Goal: Information Seeking & Learning: Understand process/instructions

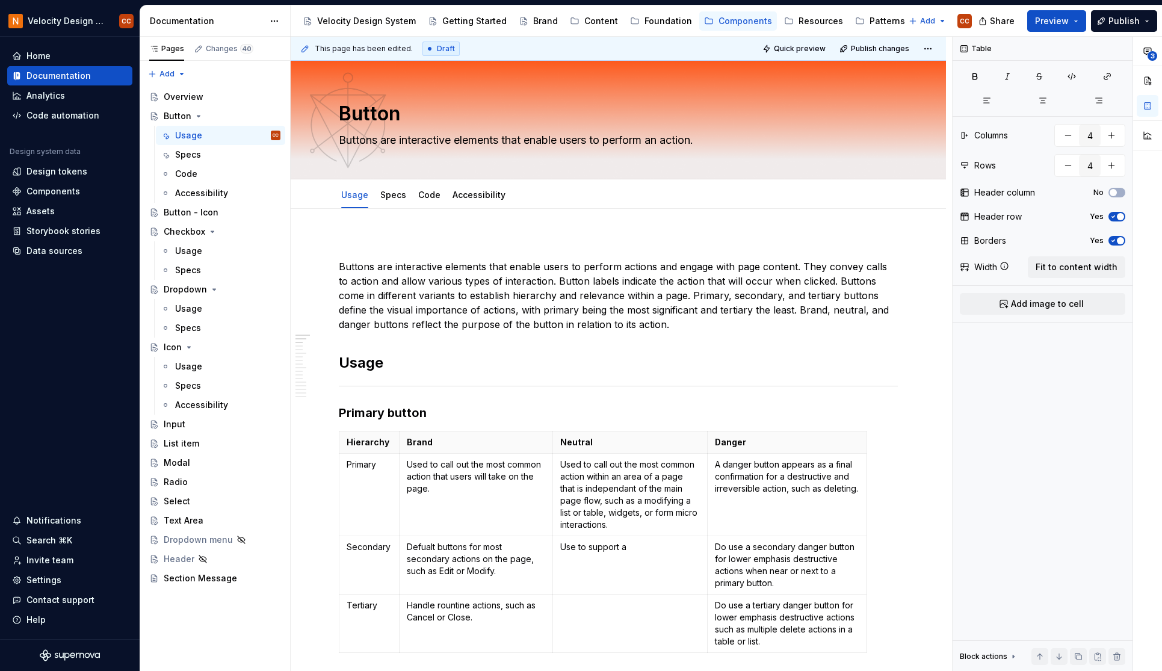
scroll to position [161, 0]
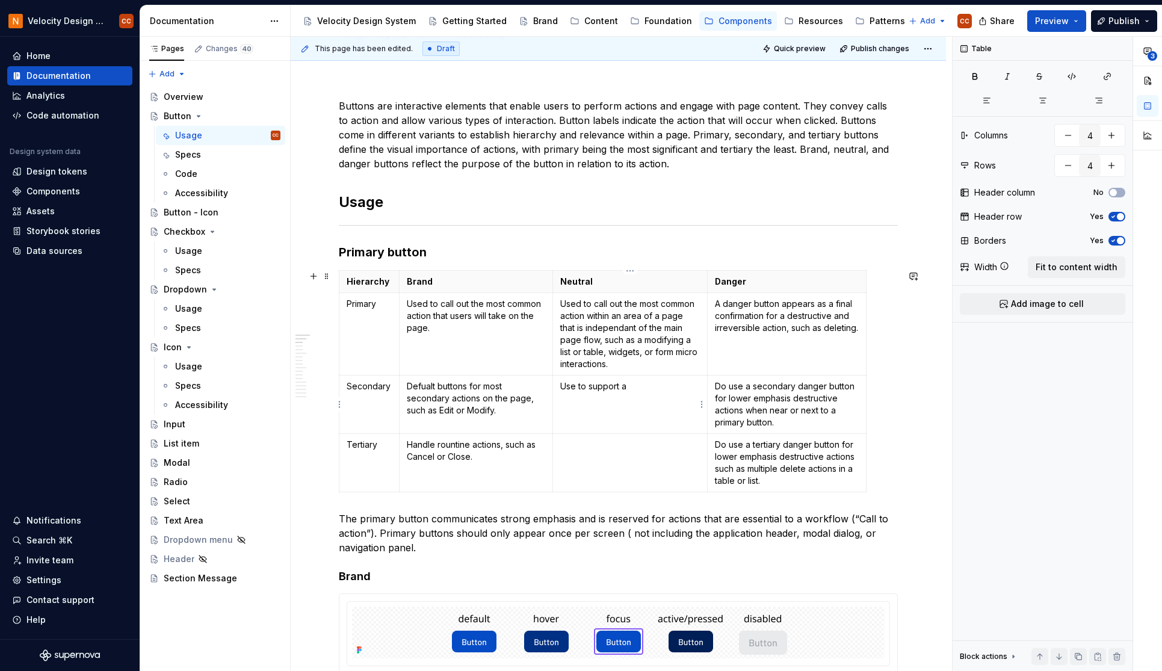
click at [573, 387] on p "Use to support a" at bounding box center [630, 386] width 140 height 12
click at [635, 386] on p "Used to support a" at bounding box center [630, 386] width 140 height 12
click at [632, 381] on p "Used to support a secondary workflows" at bounding box center [630, 392] width 140 height 24
click at [606, 395] on p "Used to support secondary workflows" at bounding box center [630, 392] width 140 height 24
click at [599, 398] on p "Used to support secondary workflows." at bounding box center [630, 392] width 140 height 24
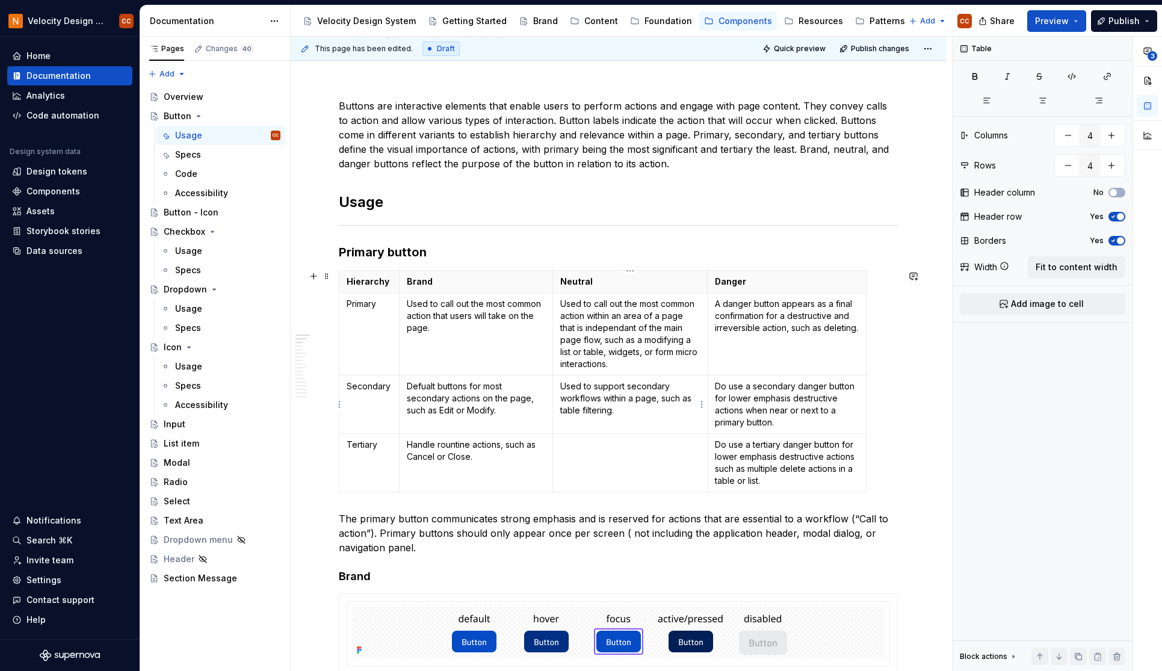
click at [566, 411] on p "Used to support secondary workflows within a page, such as table filtering." at bounding box center [630, 398] width 140 height 36
drag, startPoint x: 609, startPoint y: 410, endPoint x: 632, endPoint y: 407, distance: 22.5
click at [611, 410] on p "Used to support secondary workflows within a page, such as data filtering." at bounding box center [630, 398] width 140 height 36
click at [609, 415] on p "Used to support secondary workflows within a page, such as data filtering, ." at bounding box center [630, 398] width 140 height 36
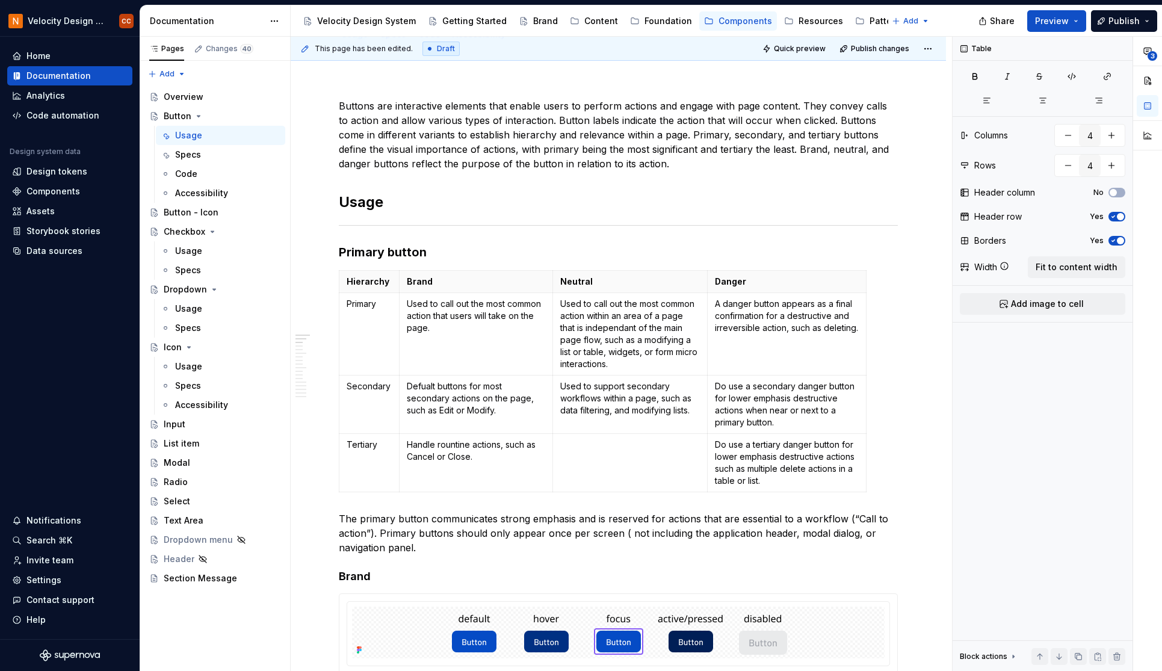
type textarea "*"
